Goal: Information Seeking & Learning: Get advice/opinions

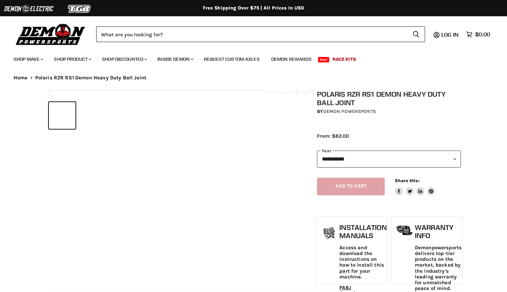
select select "******"
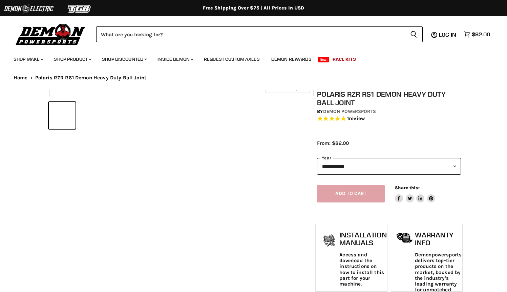
select select "******"
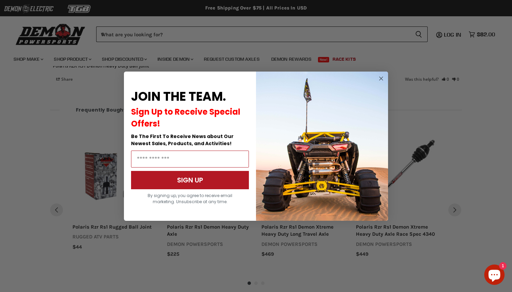
scroll to position [671, 0]
